Goal: Task Accomplishment & Management: Manage account settings

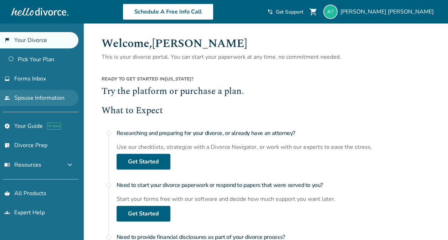
click at [45, 101] on link "people Spouse Information" at bounding box center [39, 98] width 78 height 16
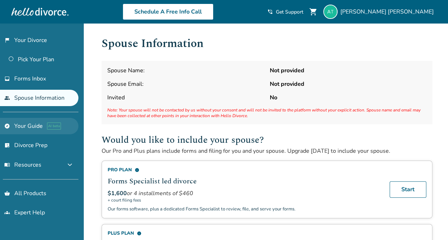
click at [34, 128] on link "explore Your Guide AI beta" at bounding box center [39, 126] width 78 height 16
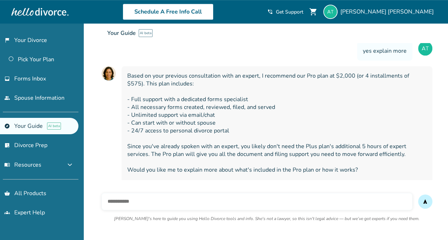
scroll to position [221, 0]
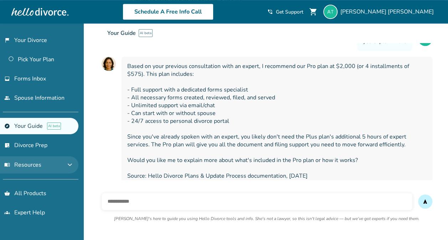
click at [69, 166] on span "expand_more" at bounding box center [70, 165] width 9 height 9
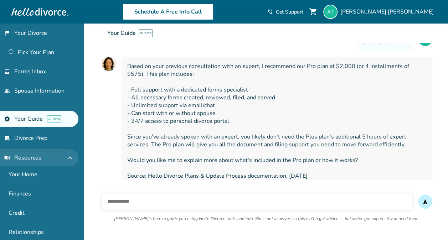
scroll to position [0, 0]
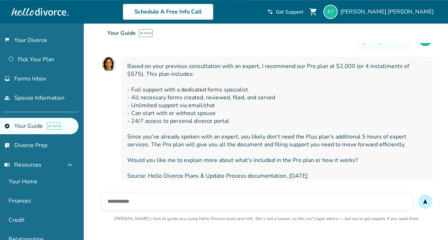
click at [162, 162] on span "Based on your previous consultation with an expert, I recommend our Pro plan at…" at bounding box center [276, 121] width 299 height 118
click at [179, 202] on input "text" at bounding box center [257, 201] width 311 height 17
type input "**********"
click at [424, 204] on span "send" at bounding box center [425, 202] width 6 height 6
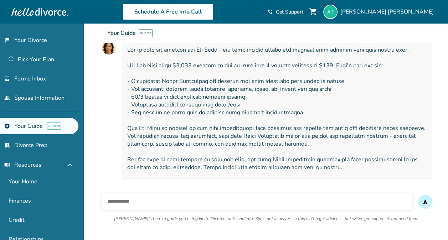
scroll to position [400, 0]
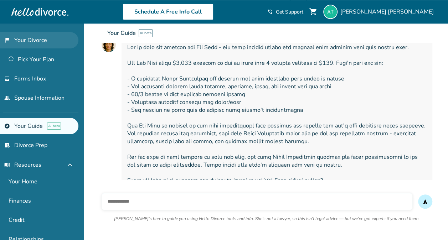
click at [40, 40] on link "flag_2 Your Divorce" at bounding box center [39, 40] width 78 height 16
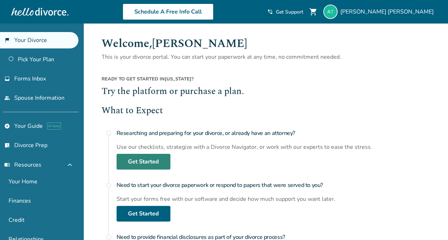
click at [139, 162] on link "Get Started" at bounding box center [144, 162] width 54 height 16
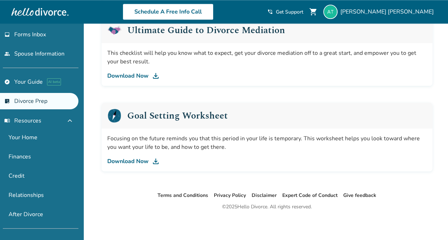
scroll to position [79, 0]
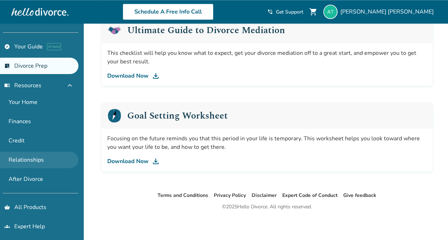
click at [38, 162] on link "Relationships" at bounding box center [39, 160] width 78 height 16
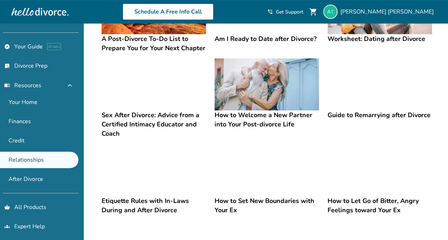
scroll to position [99, 0]
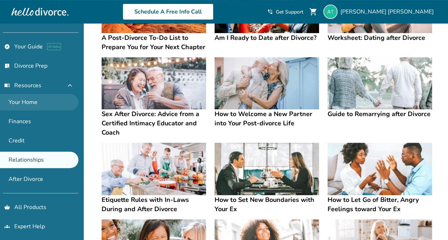
click at [34, 100] on link "Your Home" at bounding box center [39, 102] width 78 height 16
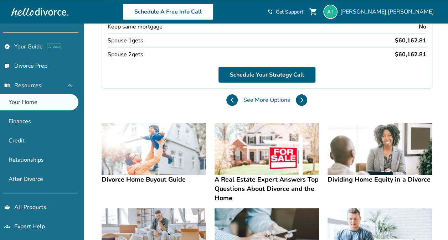
scroll to position [160, 0]
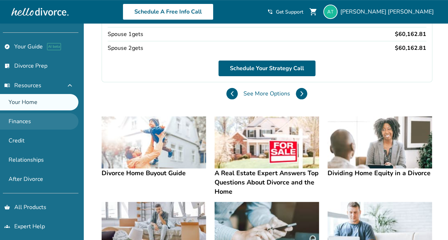
click at [29, 122] on link "Finances" at bounding box center [39, 121] width 78 height 16
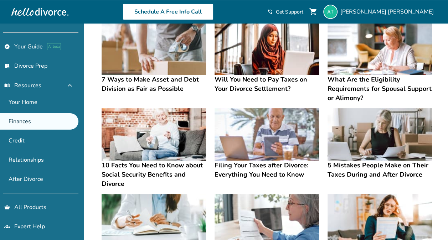
scroll to position [226, 0]
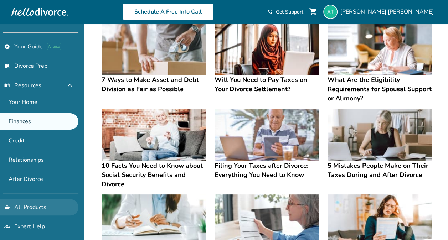
click at [37, 204] on link "shopping_basket All Products" at bounding box center [39, 207] width 78 height 16
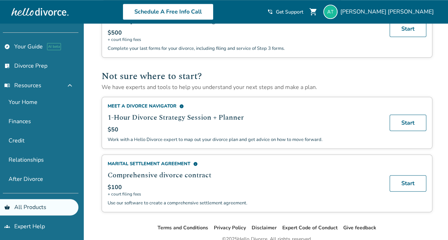
scroll to position [370, 0]
click at [195, 161] on span "info" at bounding box center [195, 163] width 5 height 5
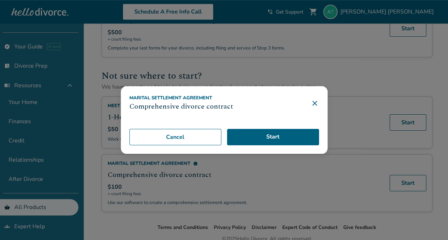
click at [319, 104] on icon at bounding box center [314, 103] width 9 height 9
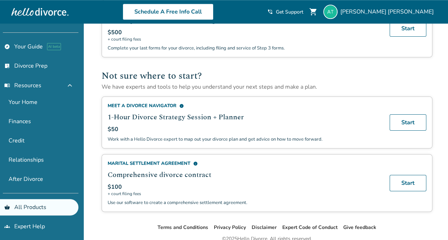
scroll to position [0, 0]
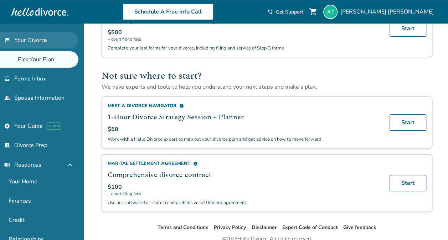
click at [50, 45] on link "flag_2 Your Divorce" at bounding box center [39, 40] width 78 height 16
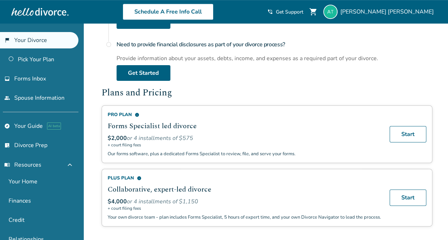
scroll to position [193, 0]
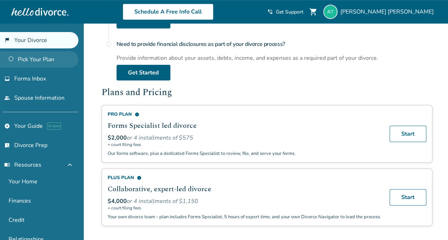
click at [53, 62] on link "Pick Your Plan" at bounding box center [39, 59] width 78 height 16
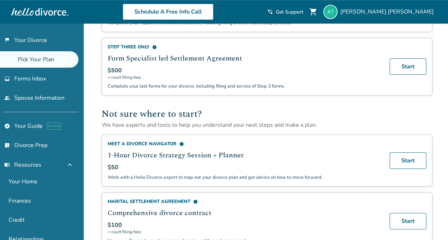
scroll to position [337, 0]
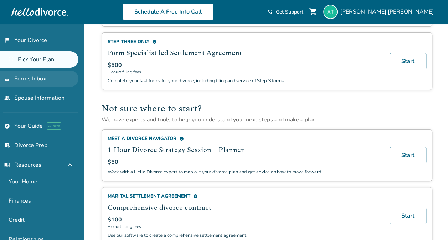
click at [35, 79] on span "Forms Inbox" at bounding box center [30, 79] width 32 height 8
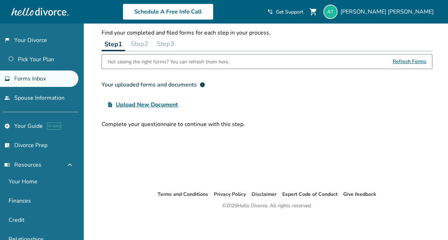
scroll to position [24, 0]
click at [37, 97] on link "people Spouse Information" at bounding box center [39, 98] width 78 height 16
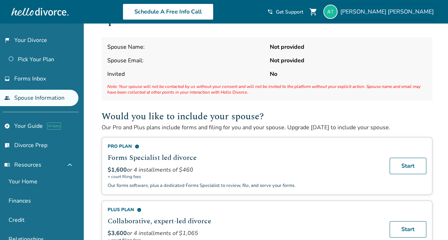
click at [419, 9] on span "[PERSON_NAME]" at bounding box center [388, 12] width 96 height 8
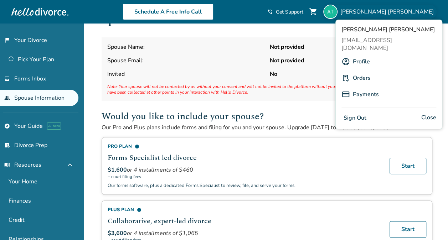
click at [366, 55] on link "Profile" at bounding box center [361, 62] width 17 height 14
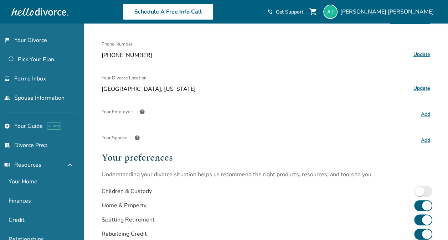
scroll to position [124, 0]
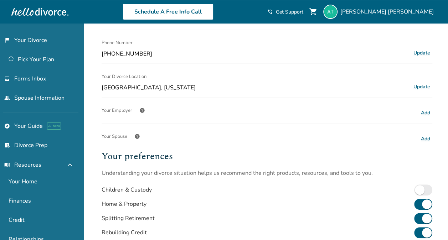
click at [425, 136] on button "Add" at bounding box center [426, 138] width 14 height 9
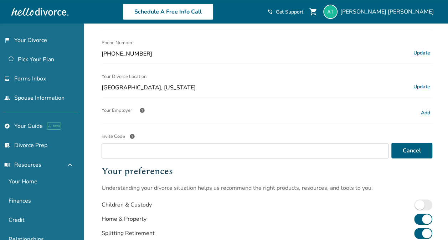
click at [133, 134] on span "help" at bounding box center [132, 137] width 6 height 6
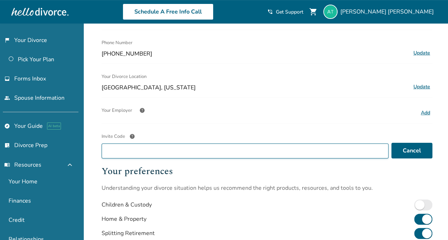
click at [133, 144] on input "Invite Code help" at bounding box center [245, 151] width 287 height 15
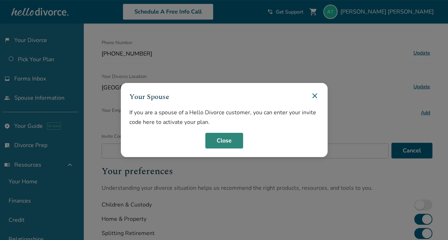
click at [224, 140] on button "Close" at bounding box center [224, 141] width 38 height 16
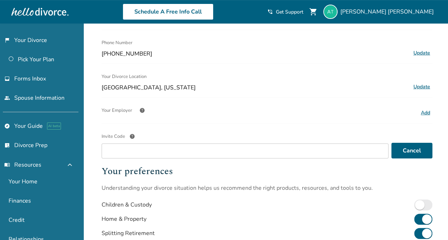
click at [142, 109] on span "help" at bounding box center [142, 111] width 6 height 6
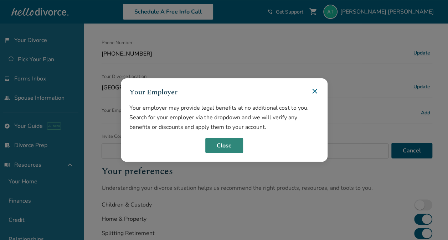
click at [236, 142] on button "Close" at bounding box center [224, 146] width 38 height 16
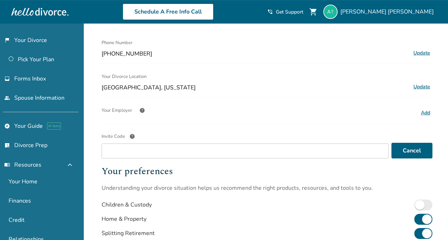
click at [427, 112] on button "Add" at bounding box center [426, 112] width 14 height 9
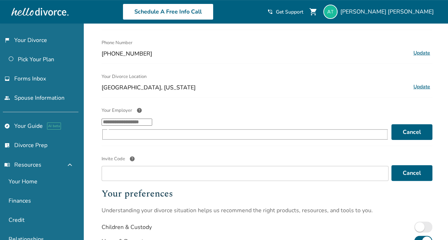
click at [152, 126] on input "Your Employer help ​" at bounding box center [127, 122] width 51 height 7
type input "*"
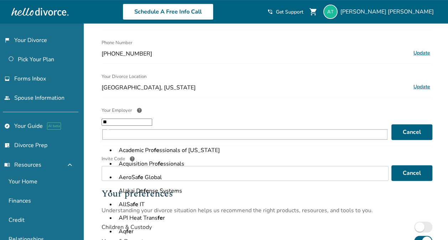
type input "*"
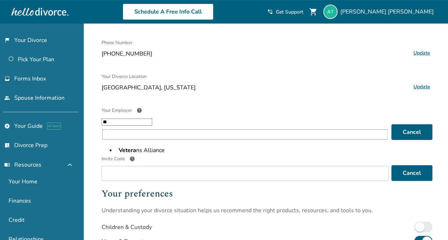
type input "*"
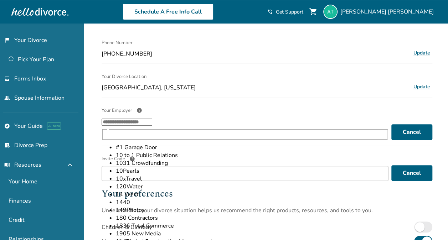
click at [363, 63] on div "Profile Name [PERSON_NAME] Update Email info Note: You will be logged out, you …" at bounding box center [267, 115] width 331 height 409
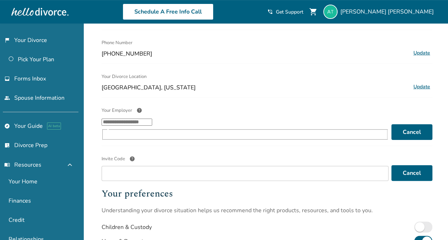
click at [414, 125] on button "Cancel" at bounding box center [411, 132] width 41 height 16
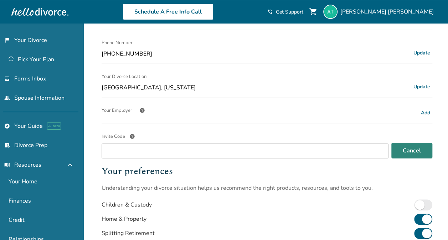
click at [420, 155] on button "Cancel" at bounding box center [411, 151] width 41 height 16
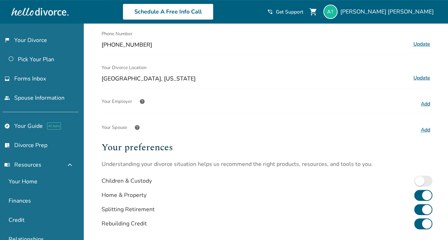
scroll to position [129, 0]
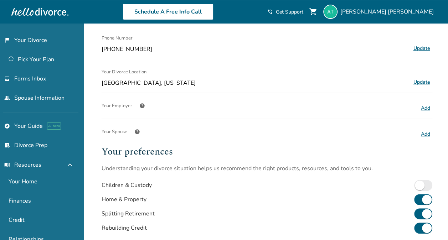
click at [424, 130] on button "Add" at bounding box center [426, 134] width 14 height 9
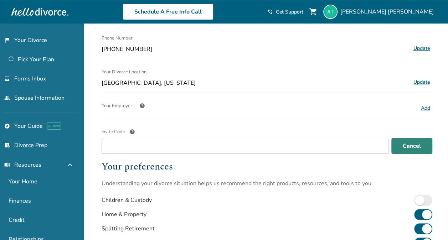
click at [408, 141] on button "Cancel" at bounding box center [411, 146] width 41 height 16
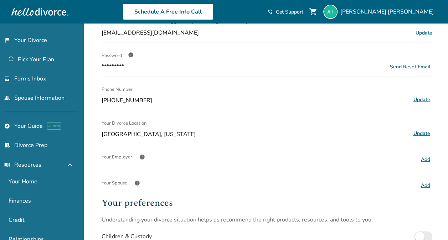
scroll to position [0, 0]
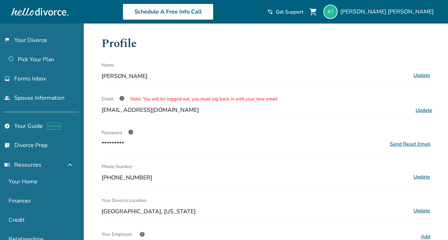
click at [129, 131] on span "info" at bounding box center [131, 132] width 6 height 6
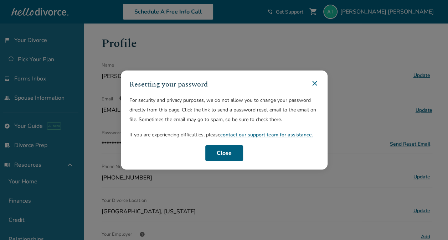
click at [326, 86] on div "Resetting your password For security and privacy purposes, we do not allow you …" at bounding box center [224, 120] width 207 height 99
click at [317, 82] on icon at bounding box center [314, 83] width 5 height 5
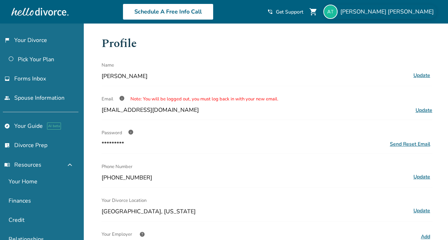
click at [411, 9] on span "[PERSON_NAME]" at bounding box center [388, 12] width 96 height 8
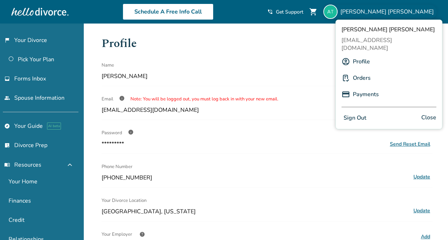
click at [360, 71] on link "Orders" at bounding box center [362, 78] width 18 height 14
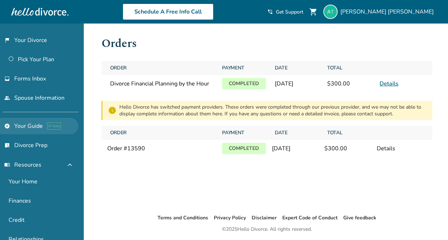
click at [36, 122] on link "explore Your Guide AI beta" at bounding box center [39, 126] width 78 height 16
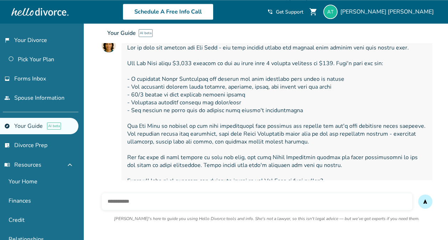
scroll to position [400, 0]
click at [253, 195] on input "text" at bounding box center [257, 201] width 311 height 17
click at [212, 183] on div "send [PERSON_NAME]'s here to guide you using Hello Divorce tools and info. She'…" at bounding box center [267, 210] width 342 height 60
click at [43, 141] on link "list_alt_check Divorce Prep" at bounding box center [39, 145] width 78 height 16
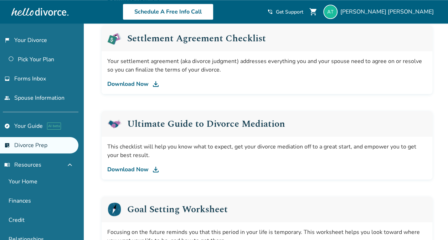
scroll to position [362, 0]
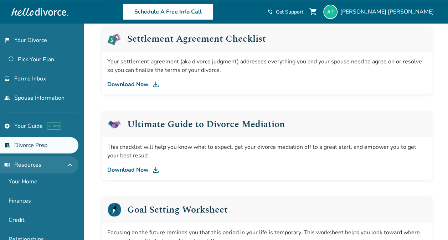
click at [36, 163] on span "menu_book Resources" at bounding box center [22, 165] width 37 height 8
click at [72, 163] on span "expand_more" at bounding box center [70, 165] width 9 height 9
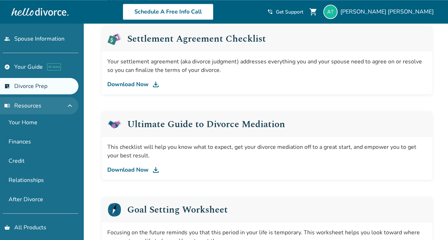
scroll to position [79, 0]
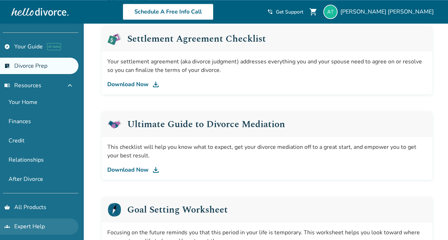
click at [39, 225] on link "groups Expert Help" at bounding box center [39, 226] width 78 height 16
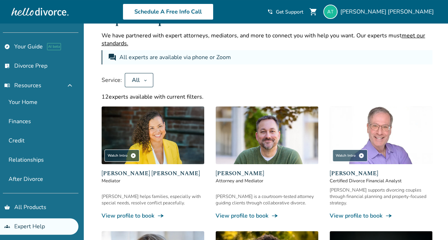
scroll to position [362, 0]
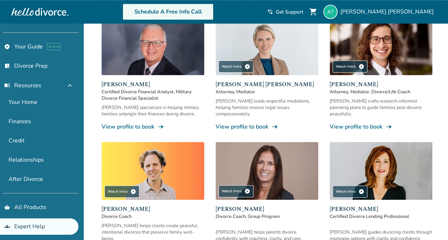
click at [212, 6] on link "Schedule A Free Info Call" at bounding box center [168, 12] width 91 height 16
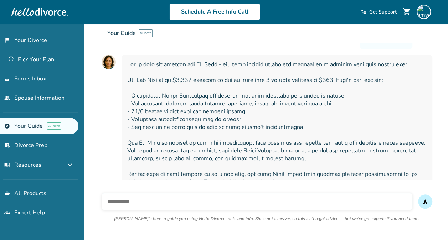
scroll to position [400, 0]
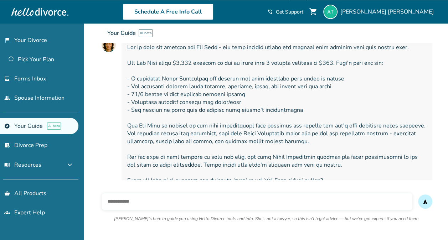
click at [156, 207] on input "text" at bounding box center [257, 201] width 311 height 17
type input "**********"
click at [418, 195] on button "send" at bounding box center [425, 202] width 14 height 14
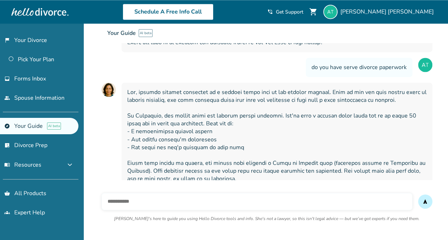
scroll to position [594, 0]
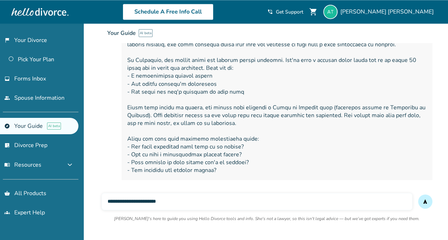
type input "**********"
click at [418, 195] on button "send" at bounding box center [425, 202] width 14 height 14
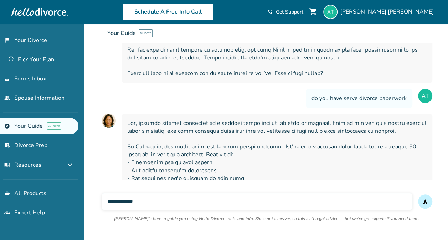
scroll to position [507, 0]
type input "*"
type input "**********"
click at [418, 195] on button "send" at bounding box center [425, 202] width 14 height 14
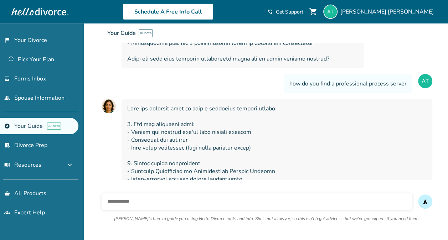
scroll to position [982, 0]
click at [416, 12] on span "[PERSON_NAME]" at bounding box center [388, 12] width 96 height 8
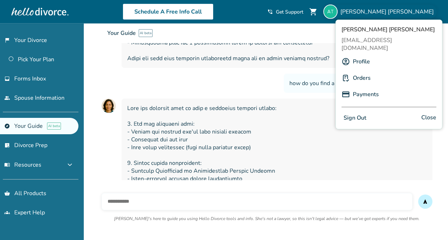
click at [354, 113] on button "Sign Out" at bounding box center [354, 118] width 27 height 10
